Goal: Task Accomplishment & Management: Manage account settings

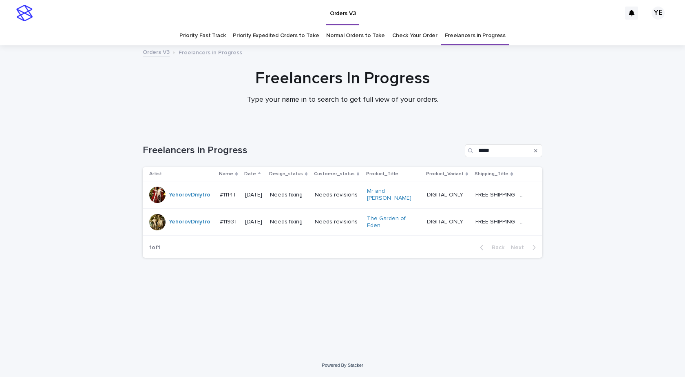
click at [288, 335] on div "Loading... Saving… Loading... Saving… Freelancers in Progress ***** Artist Name…" at bounding box center [342, 241] width 685 height 226
click at [185, 200] on div "YehorovDmytro" at bounding box center [181, 194] width 64 height 16
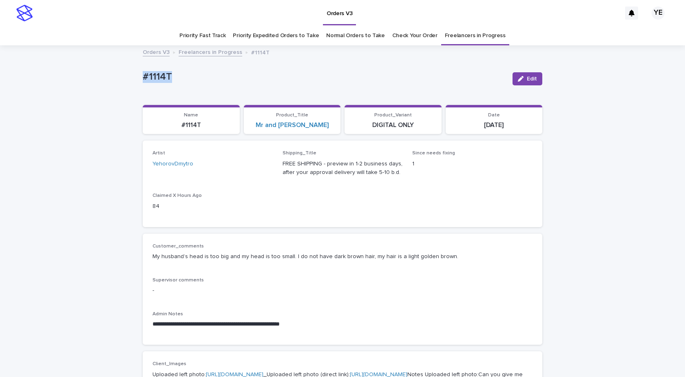
drag, startPoint x: 166, startPoint y: 75, endPoint x: 129, endPoint y: 76, distance: 37.6
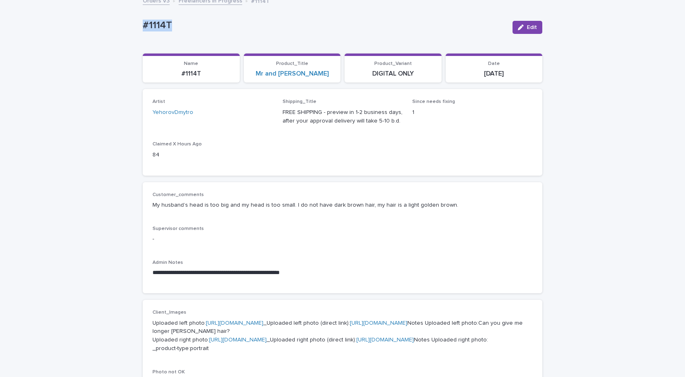
scroll to position [122, 0]
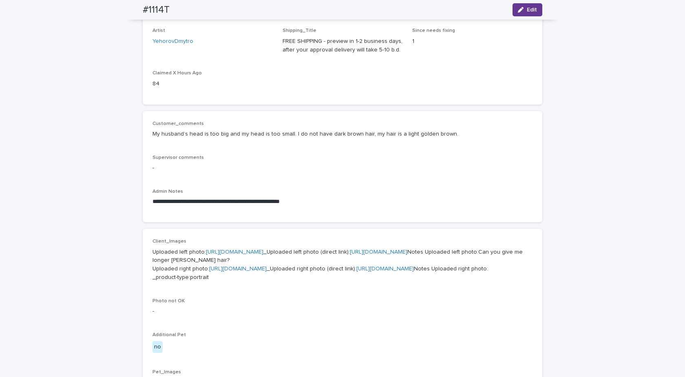
click at [529, 9] on span "Edit" at bounding box center [532, 10] width 10 height 6
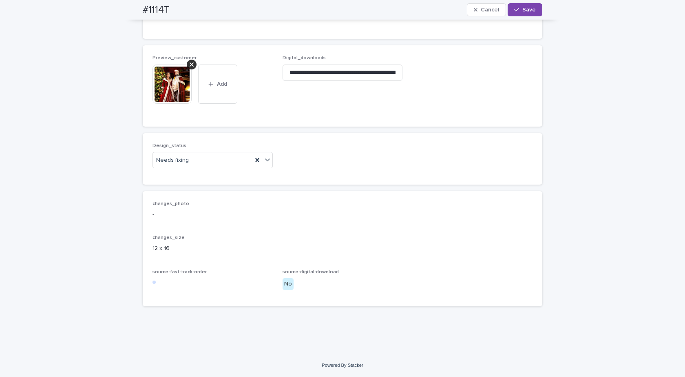
click at [190, 66] on icon at bounding box center [192, 64] width 4 height 7
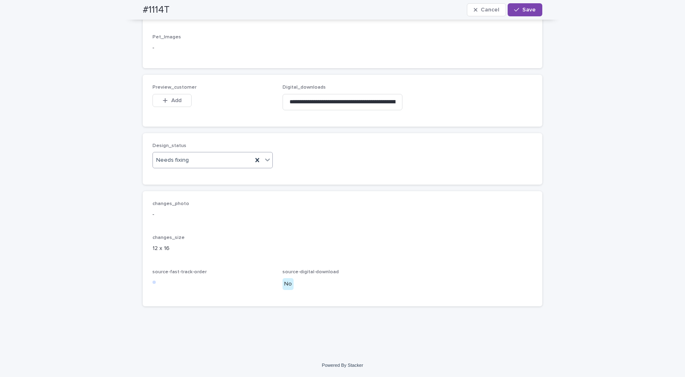
scroll to position [541, 0]
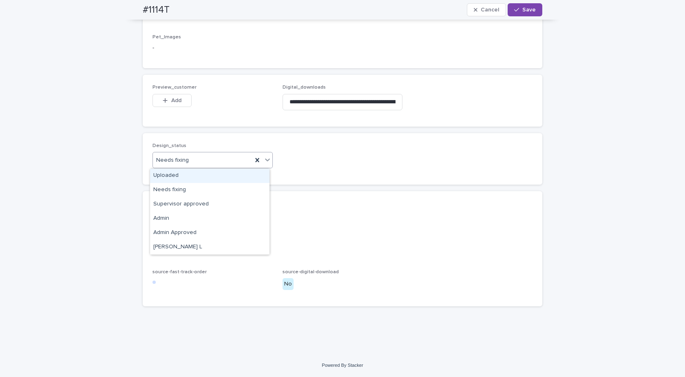
click at [170, 177] on div "Uploaded" at bounding box center [210, 175] width 120 height 14
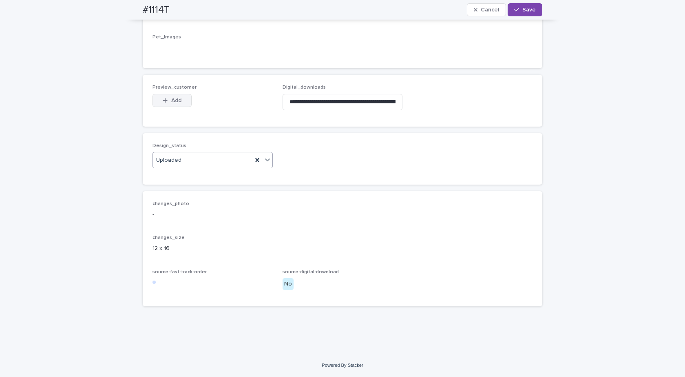
click at [170, 97] on button "Add" at bounding box center [172, 100] width 39 height 13
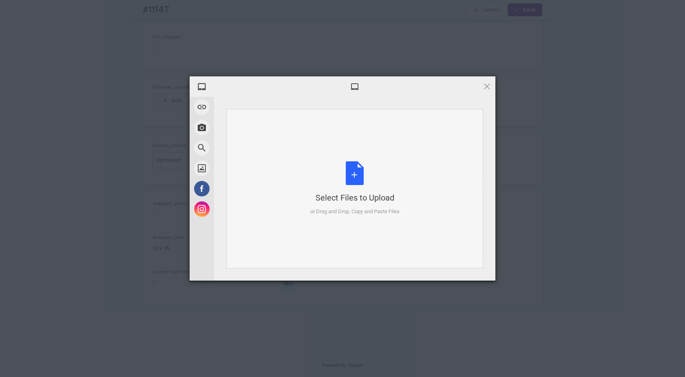
click at [391, 191] on div "Select Files to Upload or Drag and Drop, Copy and Paste Files" at bounding box center [354, 188] width 89 height 54
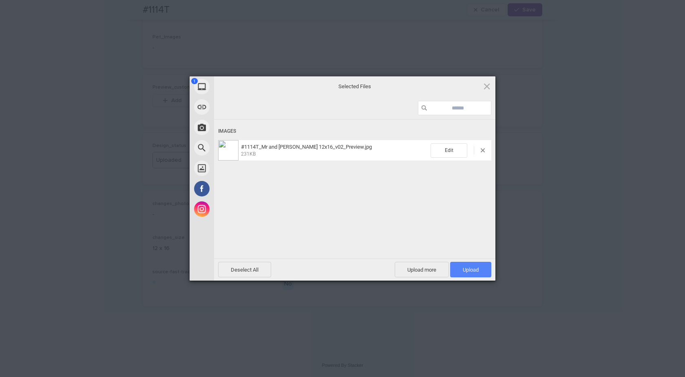
click at [456, 266] on span "Upload 1" at bounding box center [470, 269] width 41 height 16
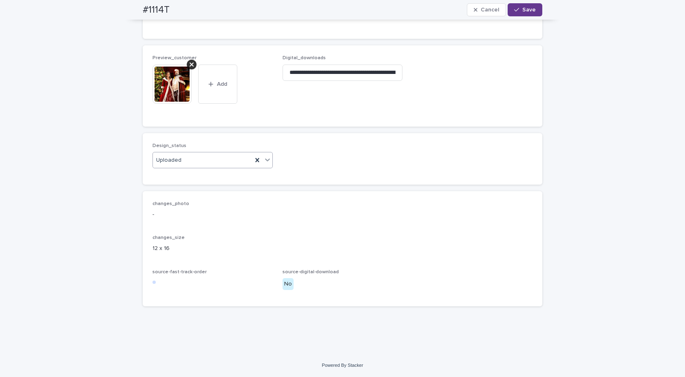
click at [519, 10] on div "button" at bounding box center [518, 10] width 8 height 6
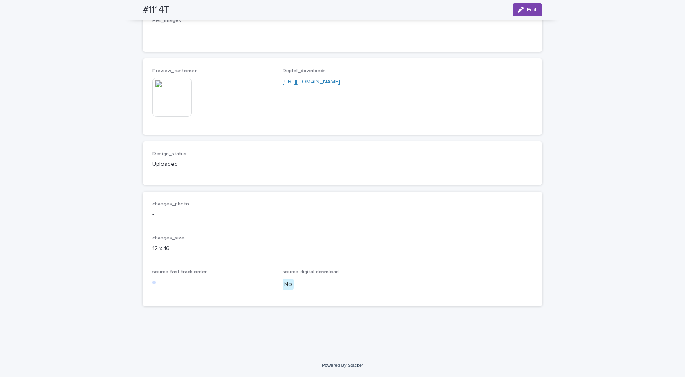
click at [173, 108] on img at bounding box center [172, 97] width 39 height 39
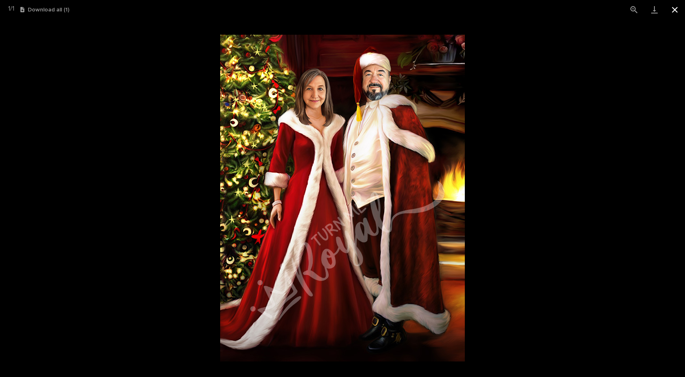
click at [674, 8] on button "Close gallery" at bounding box center [675, 9] width 20 height 19
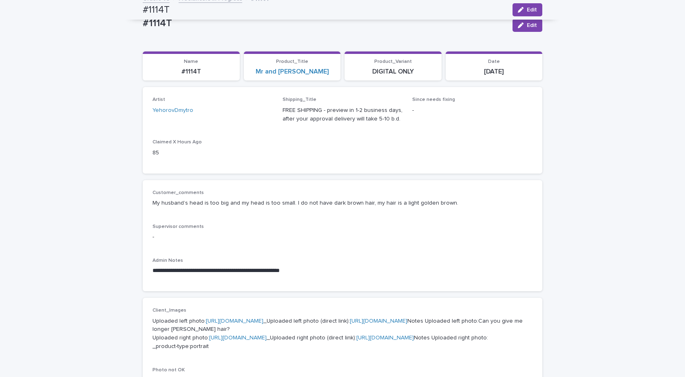
scroll to position [0, 0]
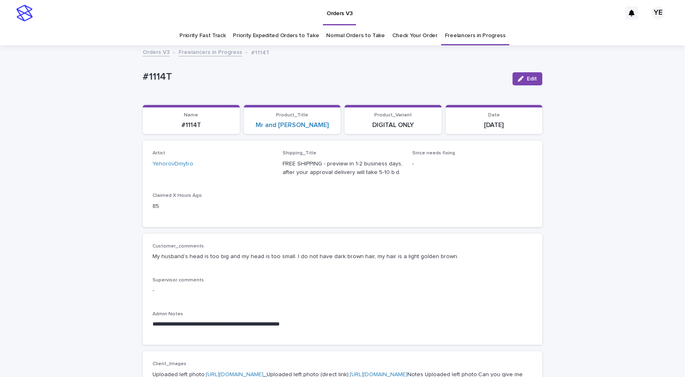
click at [199, 50] on link "Freelancers in Progress" at bounding box center [211, 51] width 64 height 9
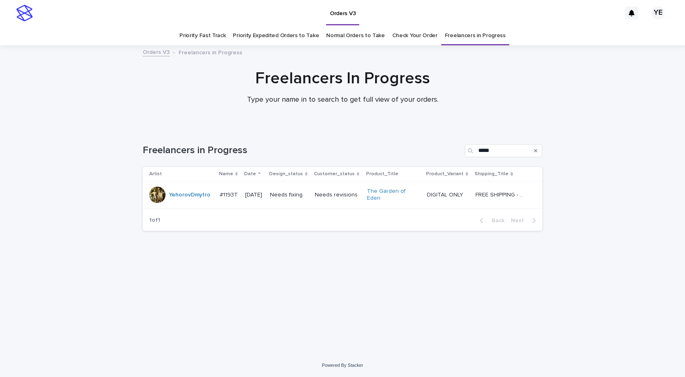
click at [179, 202] on td "YehorovDmytro" at bounding box center [180, 194] width 74 height 27
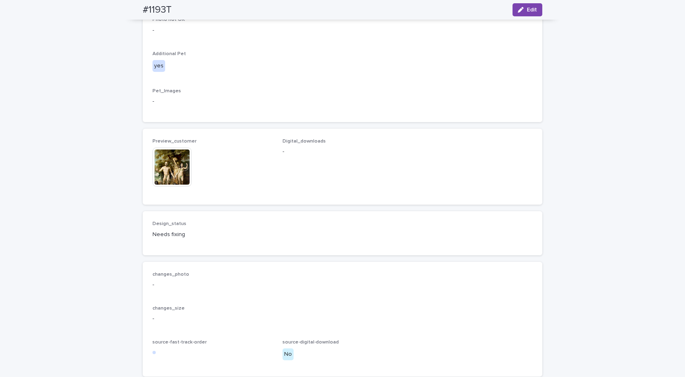
scroll to position [393, 0]
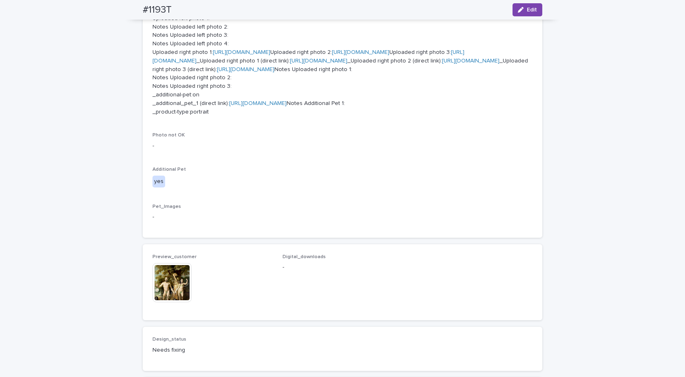
click at [83, 119] on div "Loading... Saving… Loading... Saving… #1193T Edit #1193T Edit Sorry, there was …" at bounding box center [342, 96] width 685 height 886
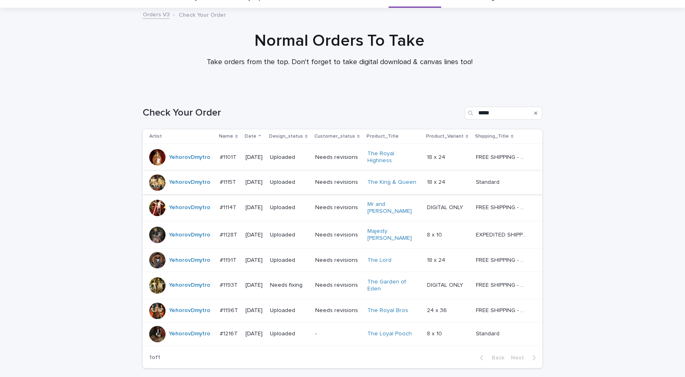
scroll to position [83, 0]
